Goal: Task Accomplishment & Management: Manage account settings

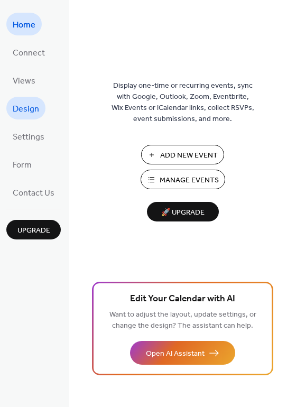
click at [32, 103] on span "Design" at bounding box center [26, 109] width 26 height 16
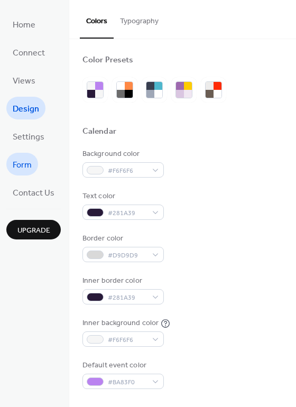
click at [33, 165] on link "Form" at bounding box center [22, 164] width 32 height 23
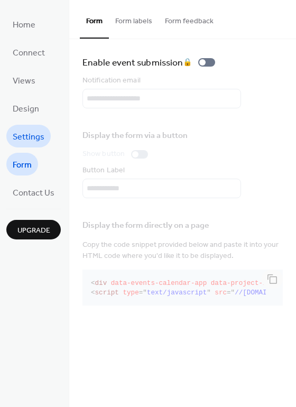
click at [24, 134] on span "Settings" at bounding box center [29, 137] width 32 height 16
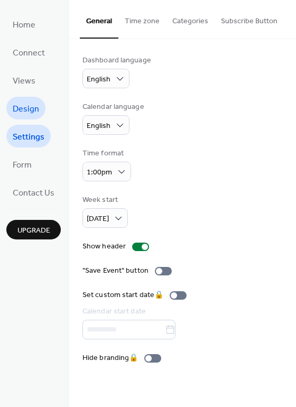
click at [31, 105] on span "Design" at bounding box center [26, 109] width 26 height 16
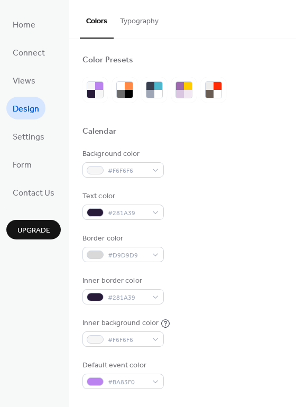
click at [131, 29] on button "Typography" at bounding box center [139, 19] width 51 height 38
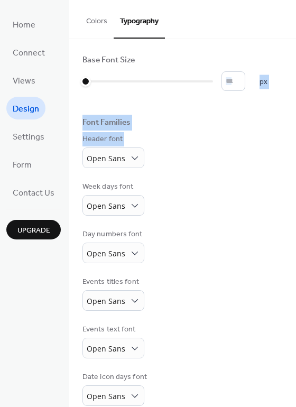
drag, startPoint x: 293, startPoint y: 69, endPoint x: 268, endPoint y: 162, distance: 96.4
click at [268, 162] on div "Base Font Size * px Font Families Header font Open Sans Week days font Open San…" at bounding box center [182, 254] width 227 height 431
click at [268, 162] on div "Header font Open Sans" at bounding box center [183, 151] width 201 height 34
